Goal: Find specific page/section: Find specific page/section

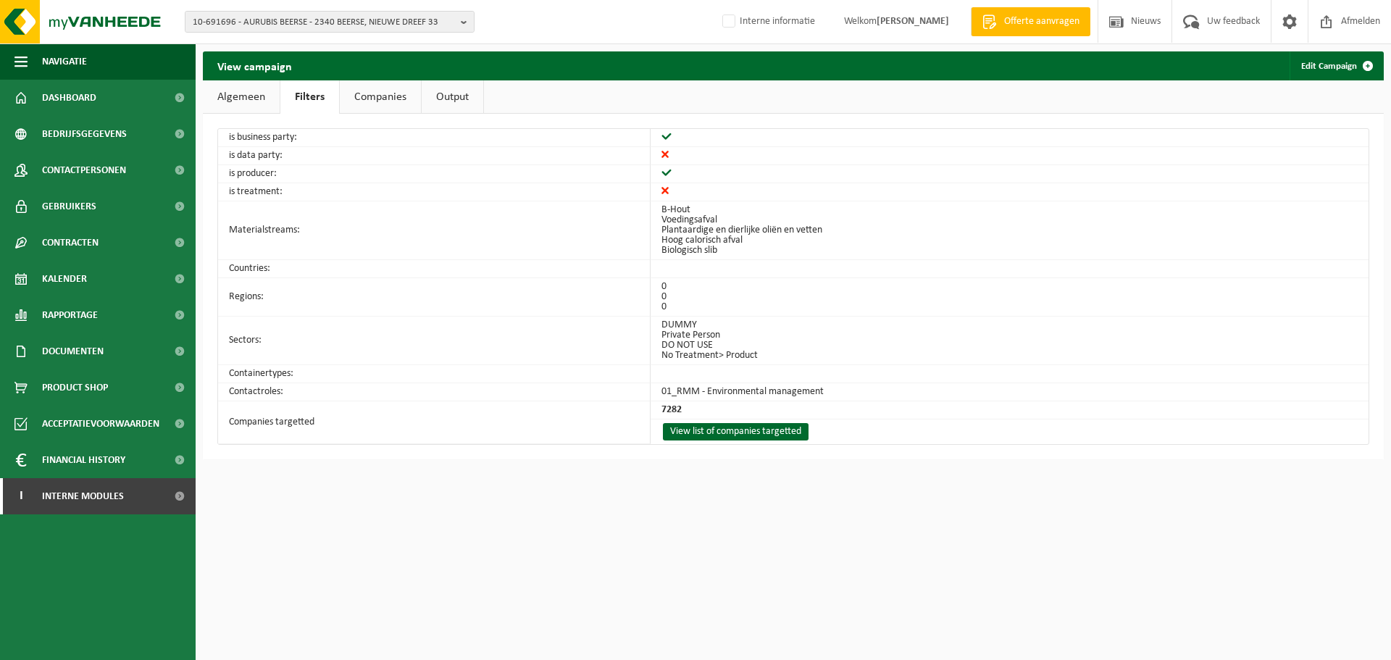
click at [792, 85] on ul "Algemeen Filters Companies Output" at bounding box center [793, 96] width 1181 height 33
click at [56, 91] on span "Dashboard" at bounding box center [69, 98] width 54 height 36
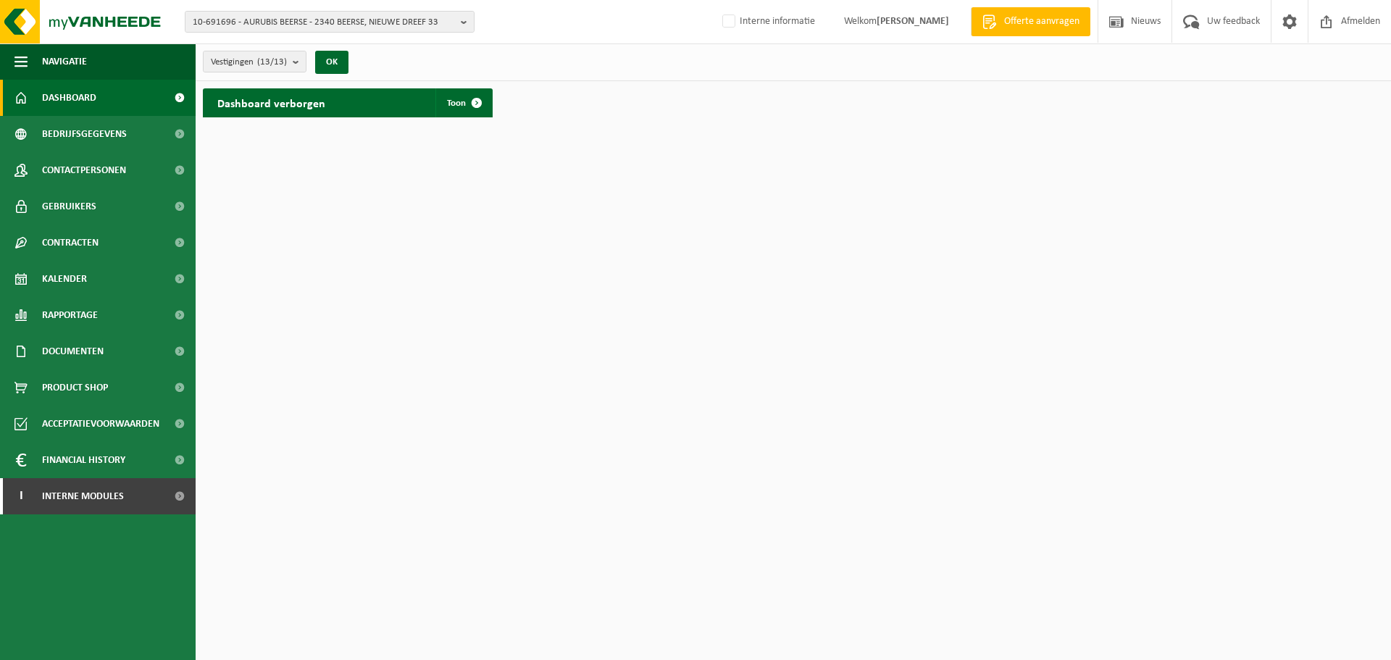
click at [590, 39] on div "10-691696 - AURUBIS BEERSE - 2340 BEERSE, NIEUWE DREEF 33 10-691696 - AURUBIS B…" at bounding box center [695, 22] width 1391 height 44
click at [464, 104] on span at bounding box center [476, 102] width 29 height 29
